Goal: Find specific page/section: Find specific page/section

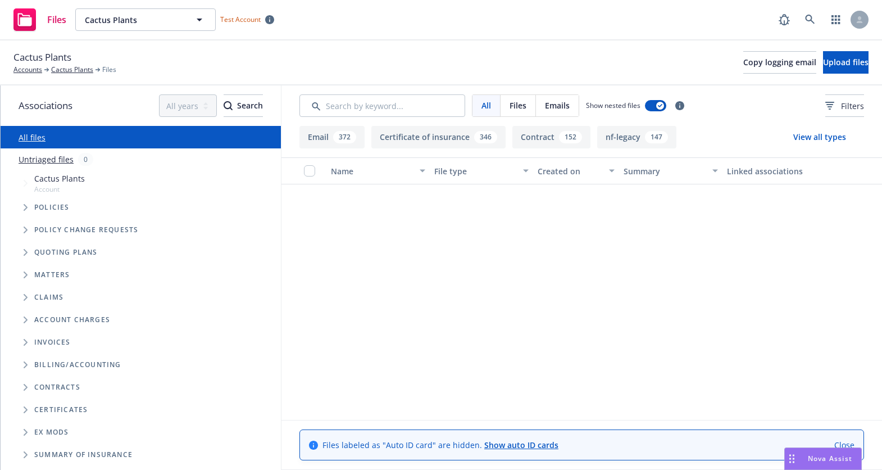
scroll to position [21368, 0]
